Goal: Book appointment/travel/reservation

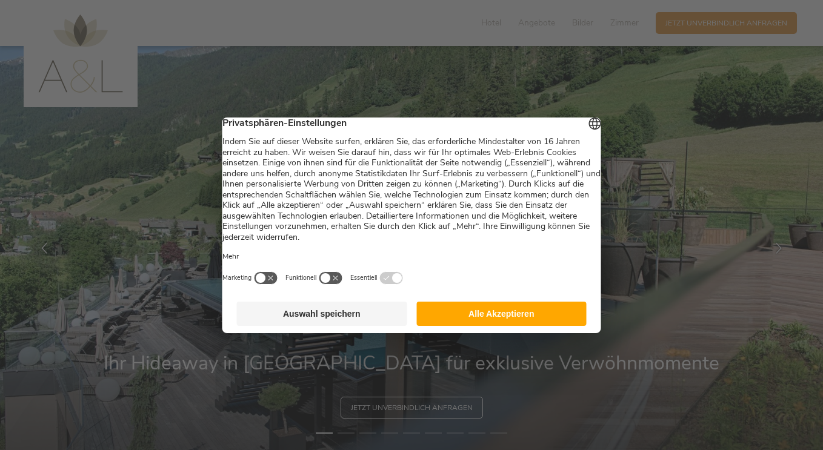
click at [519, 324] on button "Alle Akzeptieren" at bounding box center [501, 314] width 170 height 24
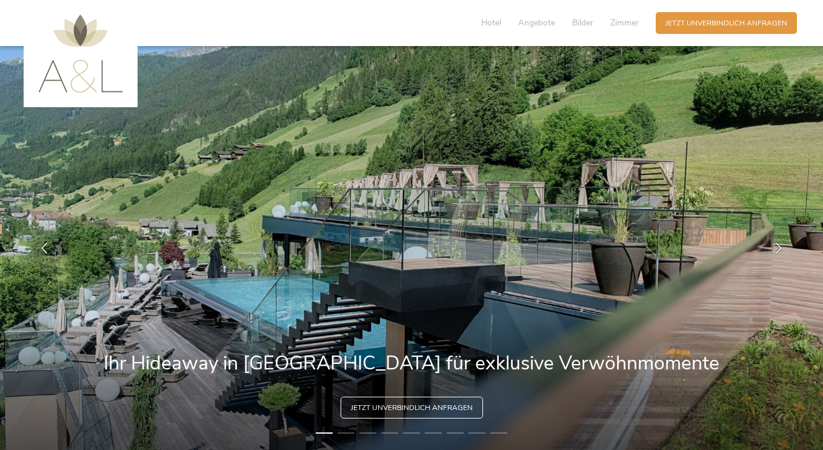
click at [87, 88] on img at bounding box center [80, 54] width 85 height 78
click at [481, 28] on span "Hotel" at bounding box center [491, 23] width 20 height 12
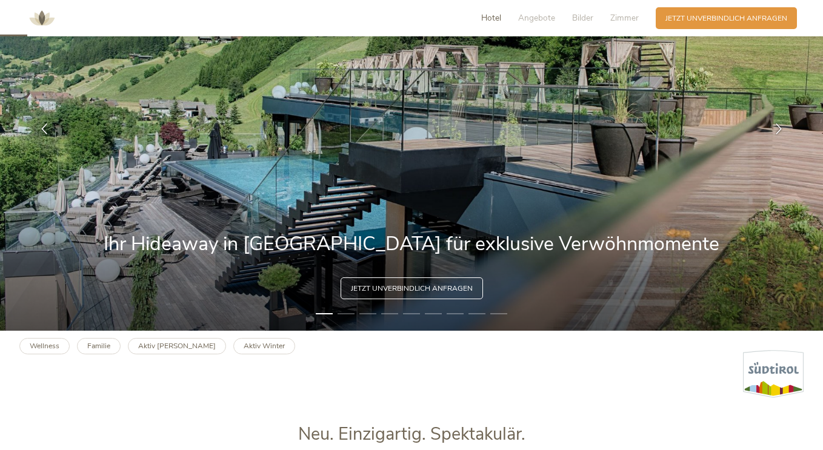
scroll to position [119, 0]
click at [773, 134] on icon at bounding box center [778, 128] width 11 height 11
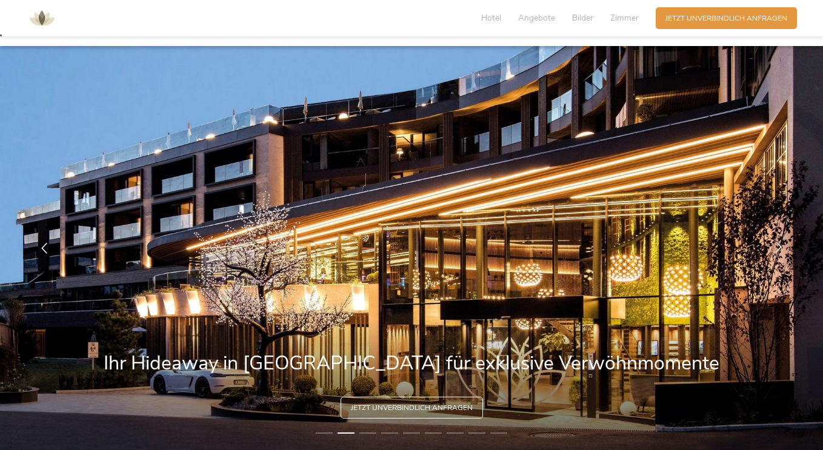
scroll to position [8, 0]
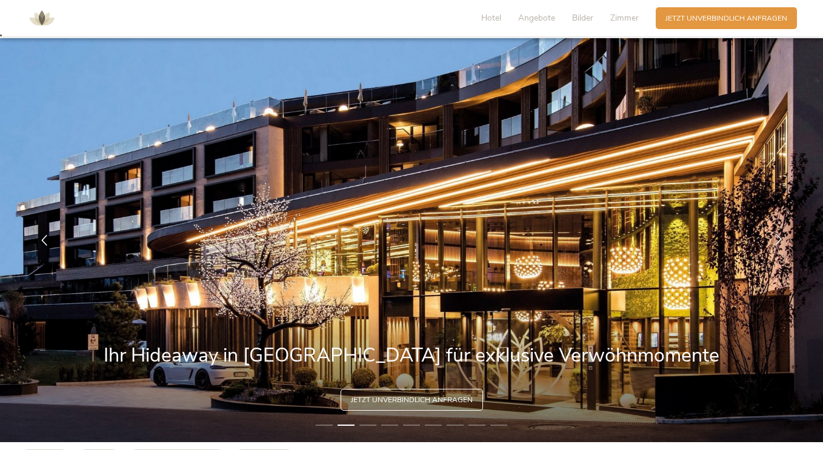
click at [773, 244] on icon at bounding box center [778, 238] width 11 height 11
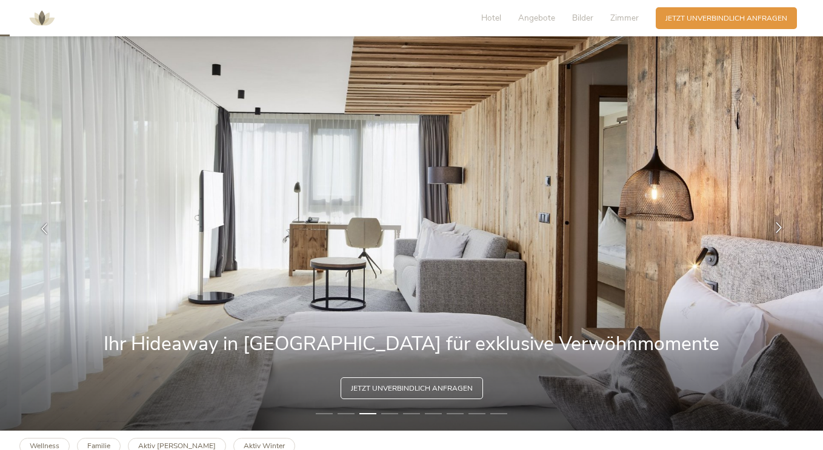
scroll to position [0, 0]
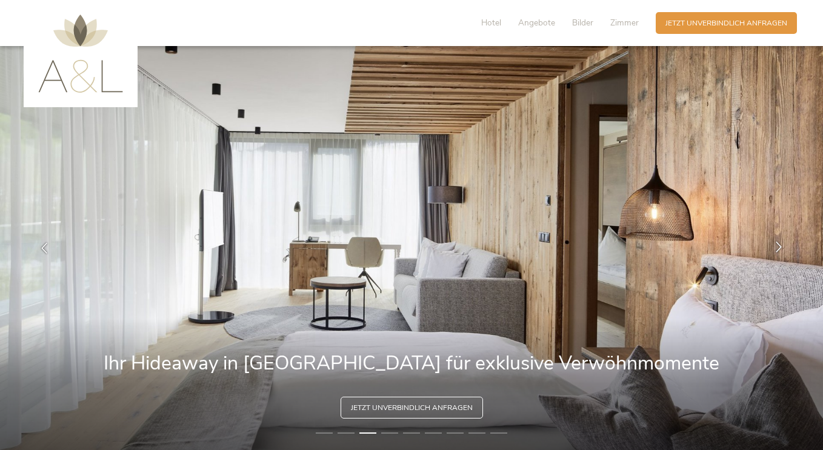
click at [773, 252] on icon at bounding box center [778, 246] width 11 height 11
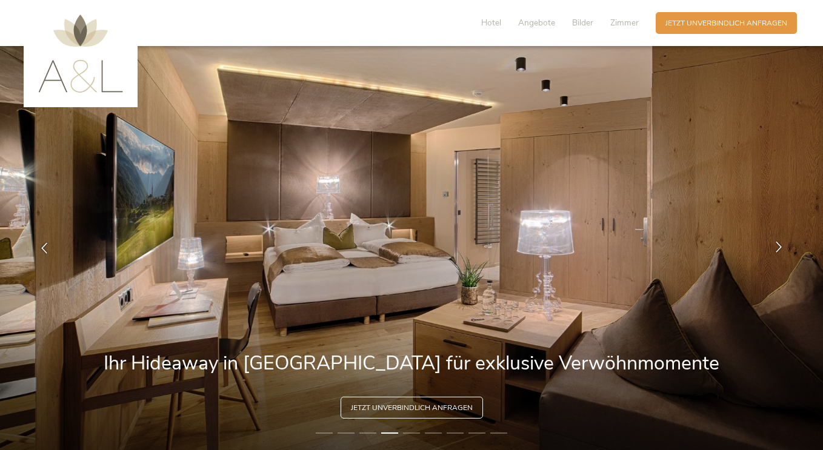
click at [773, 251] on icon at bounding box center [778, 246] width 11 height 11
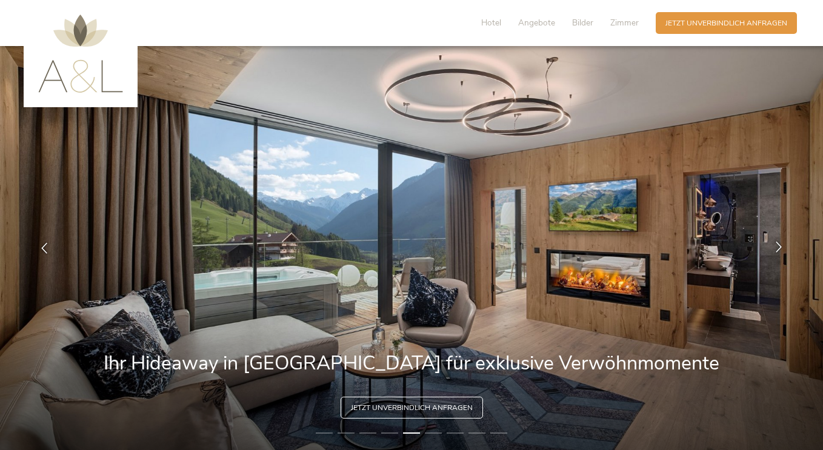
click at [773, 251] on icon at bounding box center [778, 246] width 11 height 11
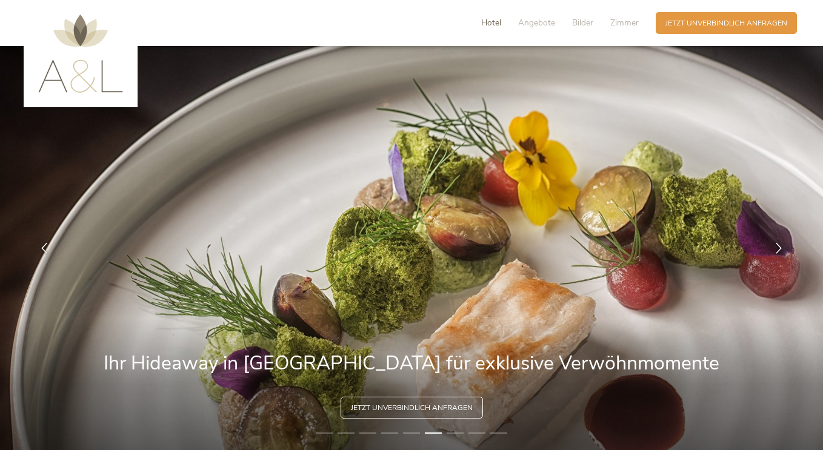
click at [481, 28] on span "Hotel" at bounding box center [491, 23] width 20 height 12
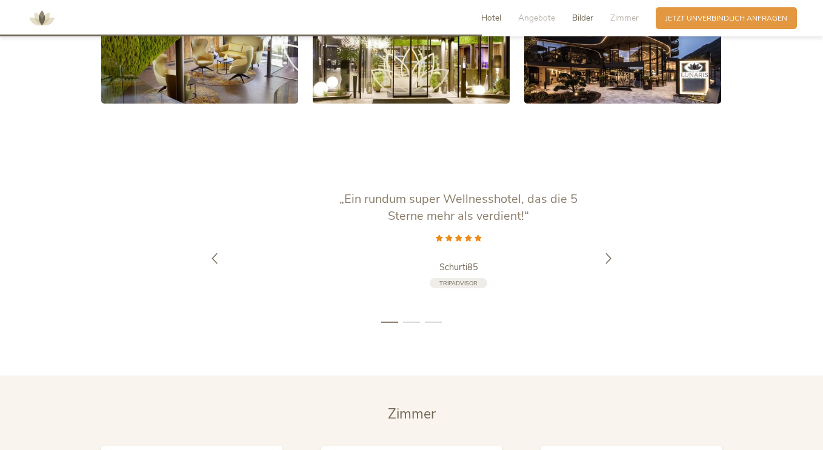
scroll to position [2126, 0]
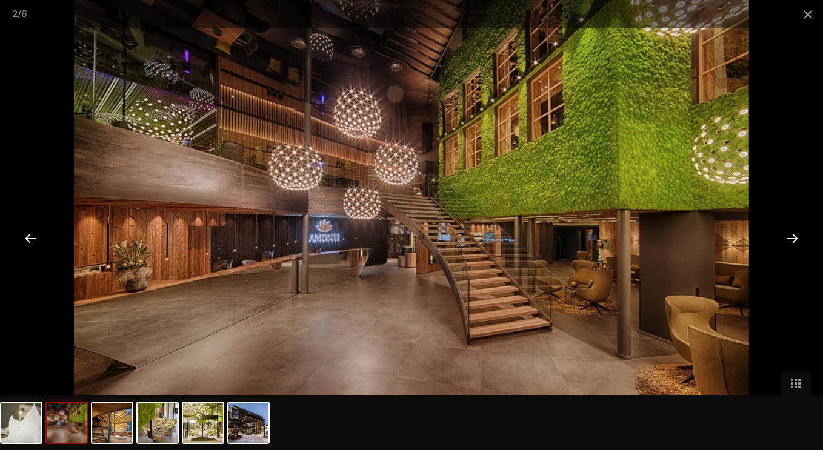
scroll to position [1936, 0]
click at [111, 424] on img at bounding box center [112, 423] width 40 height 40
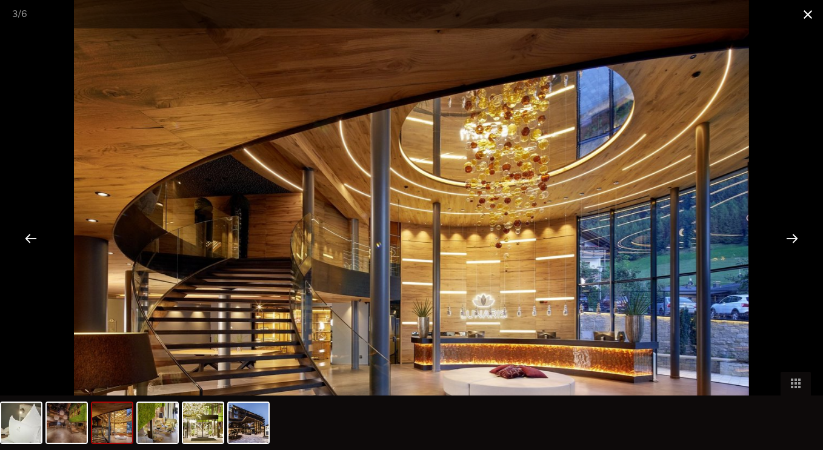
click at [805, 20] on span at bounding box center [808, 14] width 30 height 28
